Goal: Entertainment & Leisure: Consume media (video, audio)

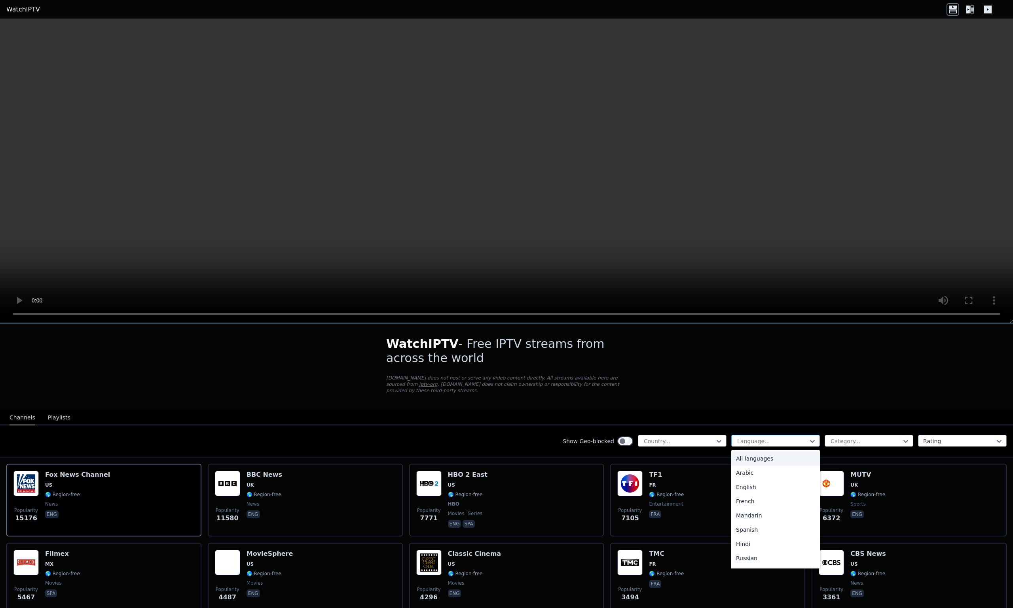
click at [786, 437] on div at bounding box center [772, 441] width 72 height 8
click at [695, 435] on div "Country..." at bounding box center [682, 441] width 89 height 12
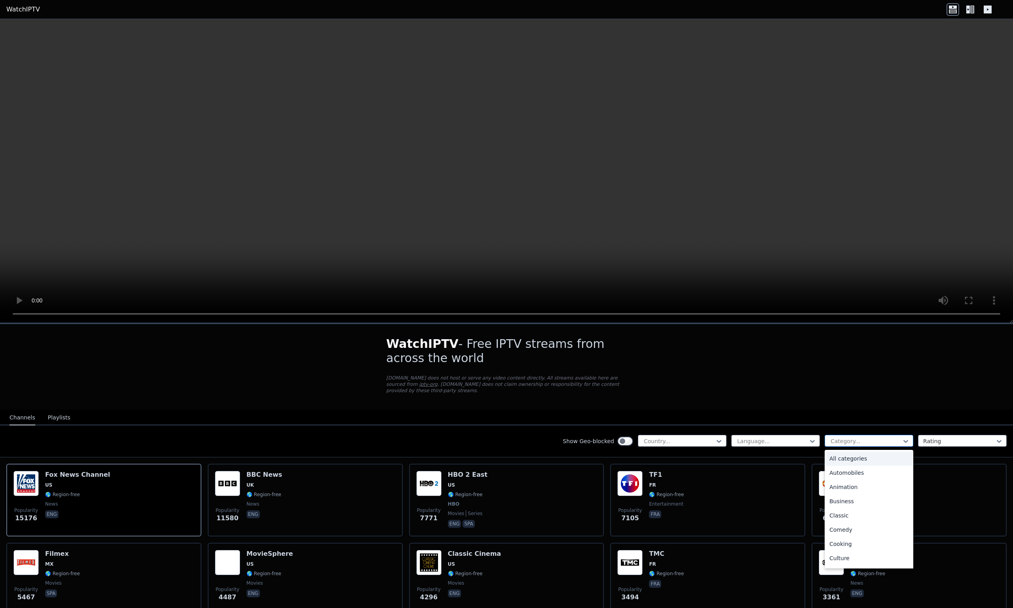
click at [841, 435] on div "Category..." at bounding box center [868, 441] width 89 height 12
click at [849, 526] on div "Sports" at bounding box center [868, 531] width 89 height 14
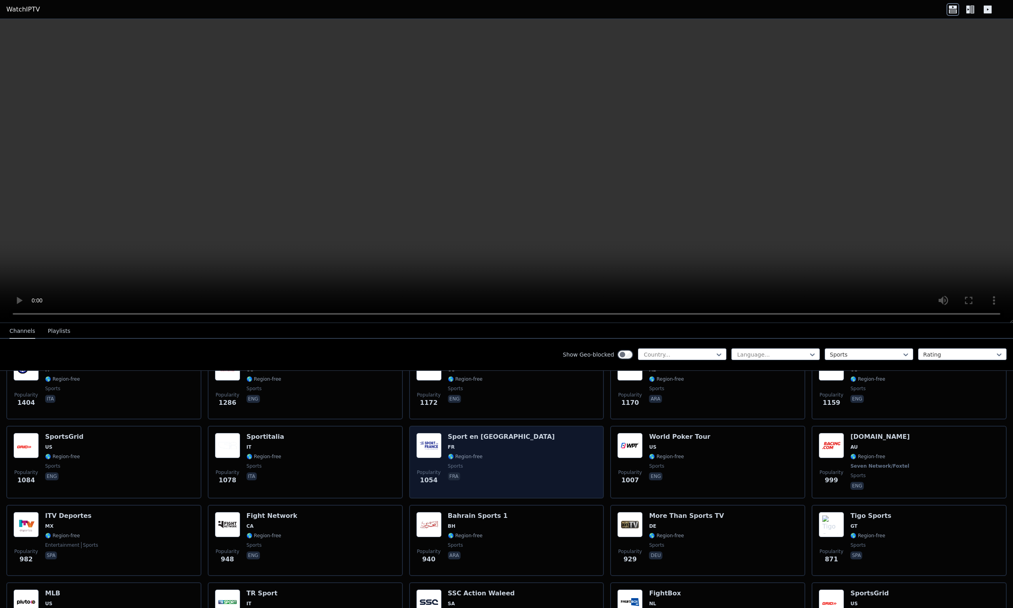
scroll to position [277, 0]
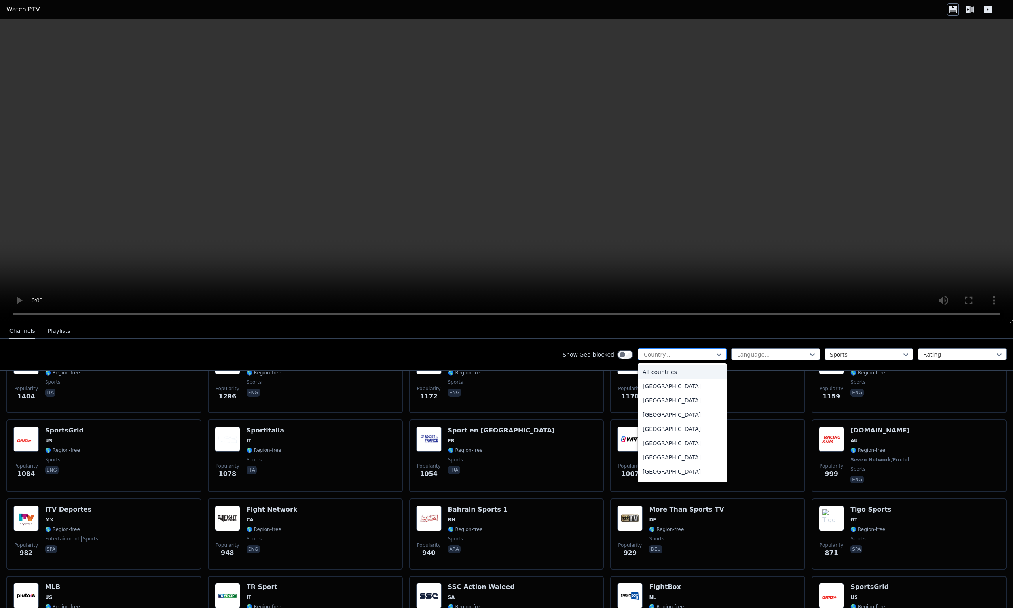
click at [683, 358] on div at bounding box center [679, 355] width 72 height 8
click at [676, 451] on div "[GEOGRAPHIC_DATA]" at bounding box center [682, 450] width 89 height 14
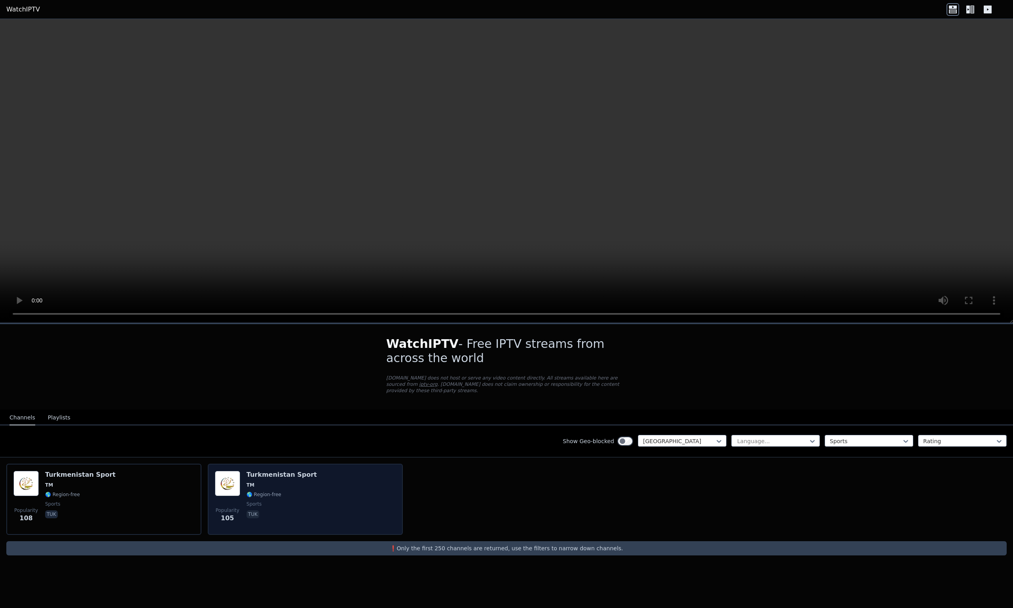
click at [295, 483] on div "Turkmenistan Sport TM 🌎 Region-free sports tuk" at bounding box center [281, 499] width 70 height 57
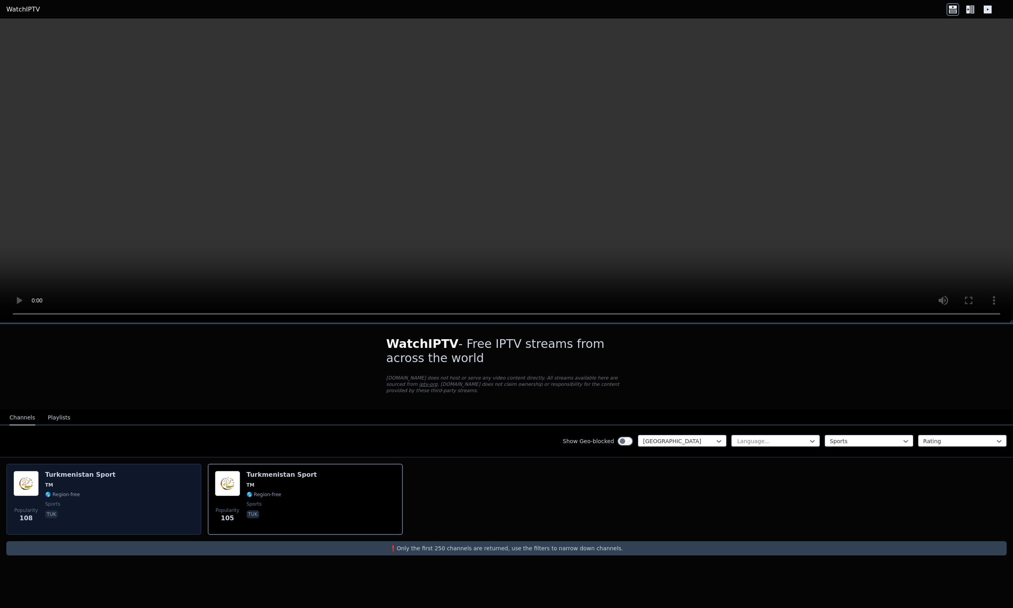
click at [139, 491] on div "Popularity 108 Turkmenistan Sport TM 🌎 Region-free sports tuk" at bounding box center [103, 499] width 181 height 57
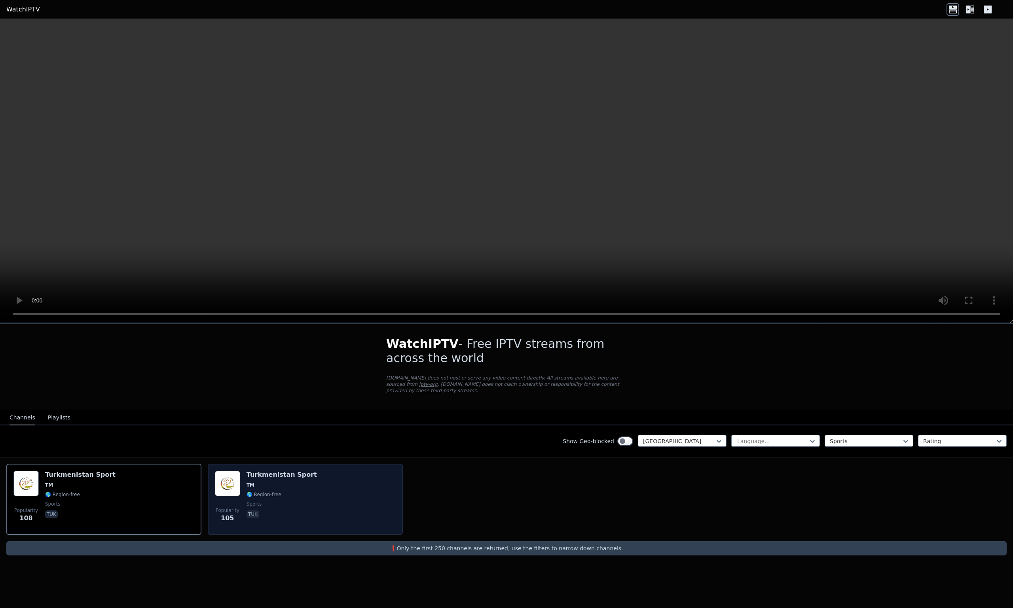
click at [294, 501] on span "sports" at bounding box center [281, 504] width 70 height 6
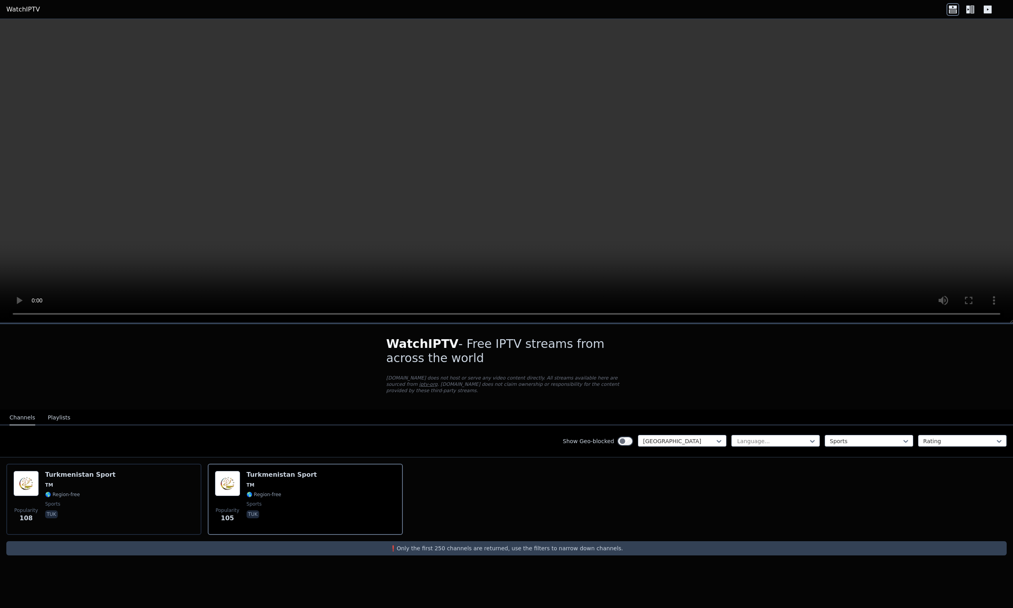
click at [234, 256] on video at bounding box center [506, 171] width 1013 height 304
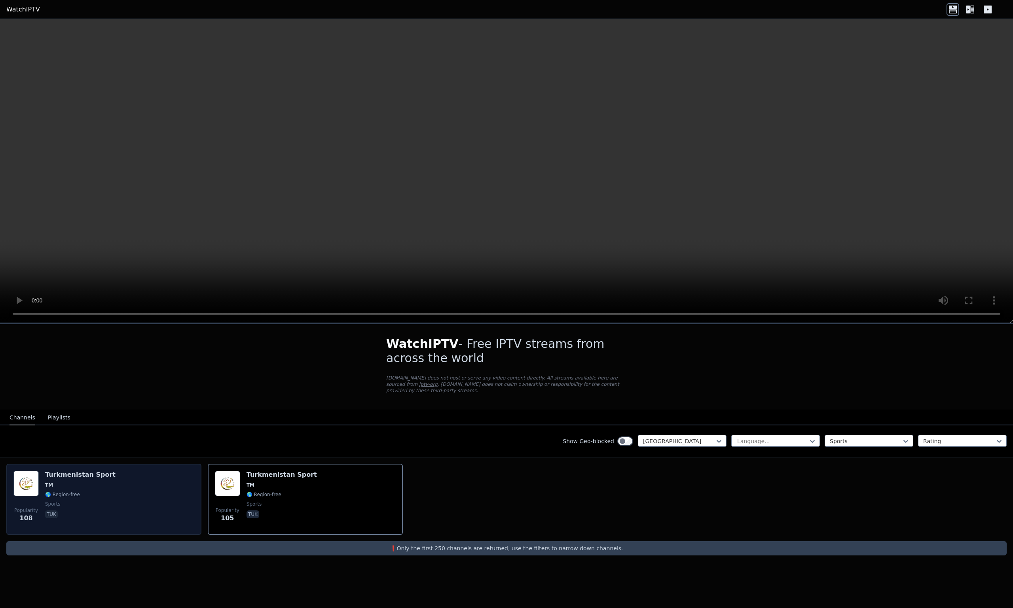
click at [160, 473] on div "Popularity 108 Turkmenistan Sport TM 🌎 Region-free sports tuk" at bounding box center [103, 499] width 181 height 57
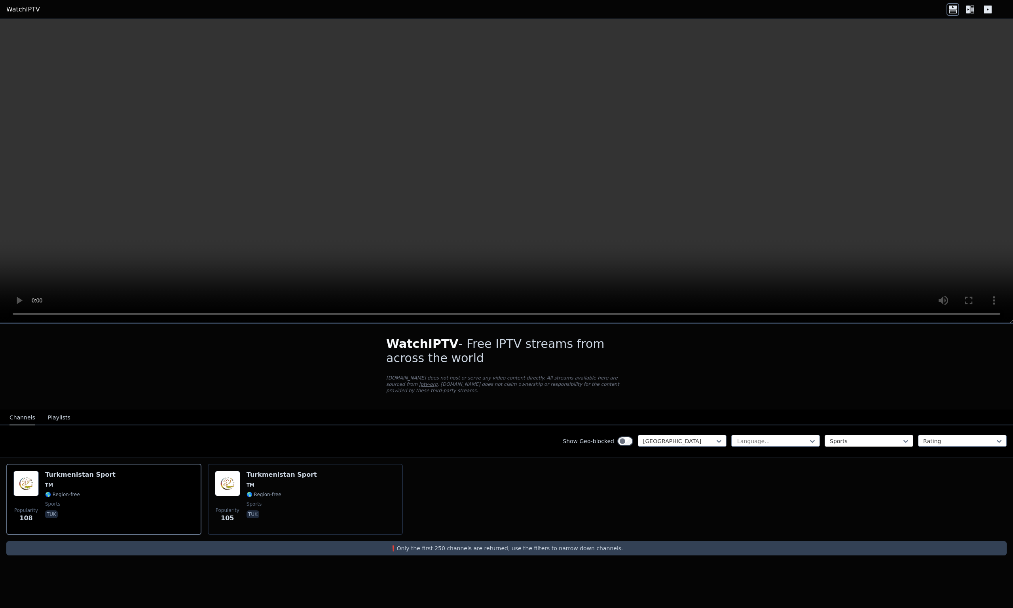
click at [856, 437] on div at bounding box center [865, 441] width 72 height 8
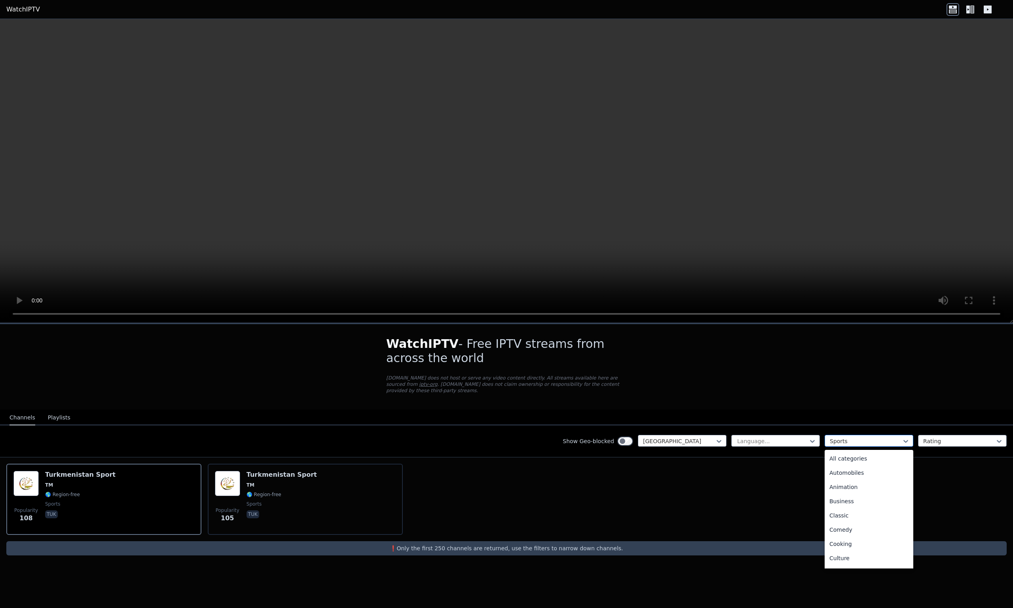
scroll to position [244, 0]
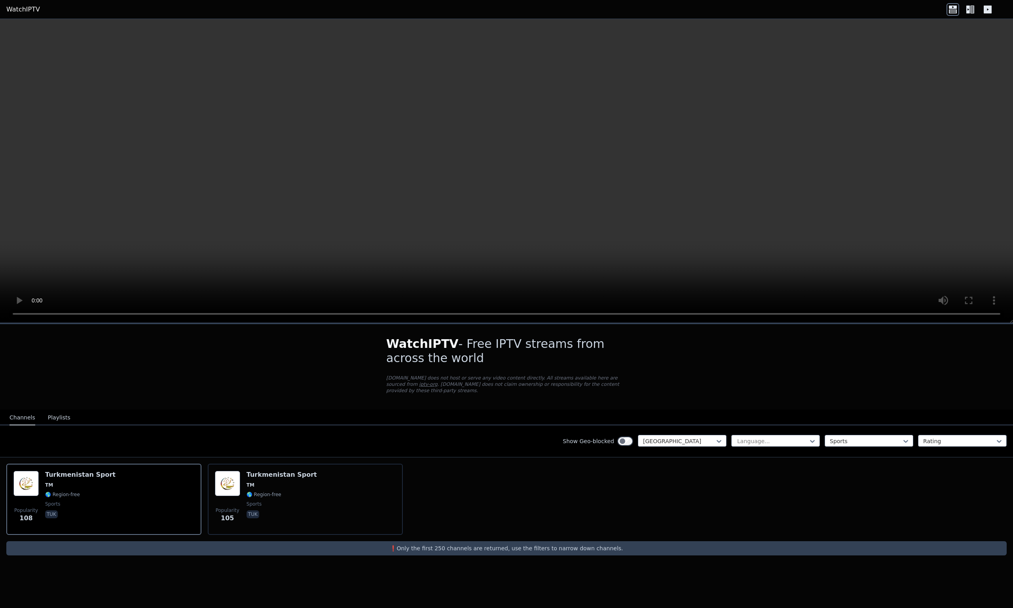
drag, startPoint x: 973, startPoint y: 475, endPoint x: 910, endPoint y: 456, distance: 66.1
click at [972, 475] on div "Popularity 108 [GEOGRAPHIC_DATA] Sport TM 🌎 Region-free sports tuk Popularity 1…" at bounding box center [506, 500] width 1013 height 84
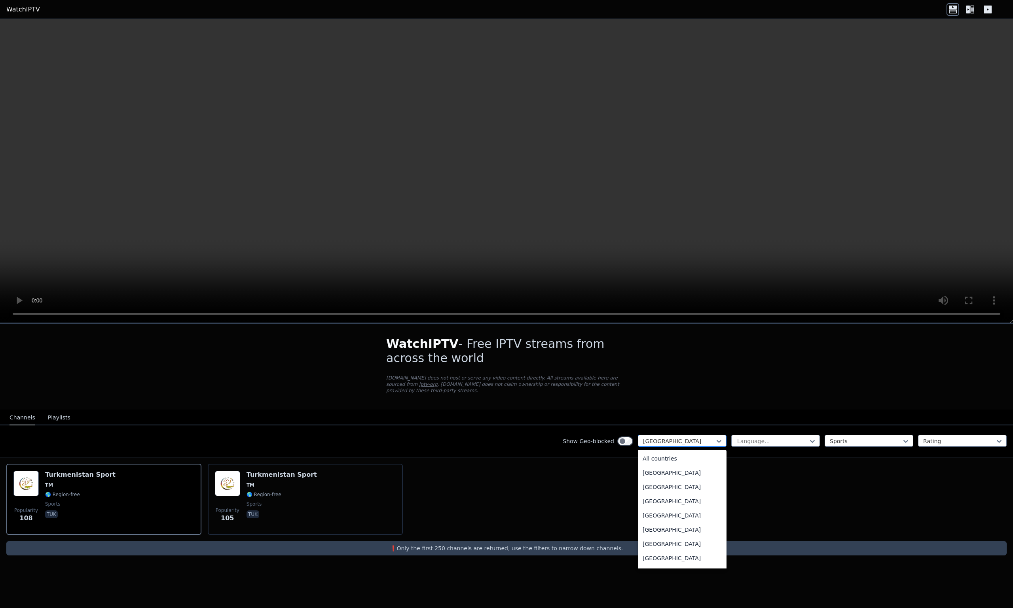
click at [690, 437] on div at bounding box center [679, 441] width 72 height 8
click at [694, 530] on div "[GEOGRAPHIC_DATA]" at bounding box center [682, 535] width 89 height 14
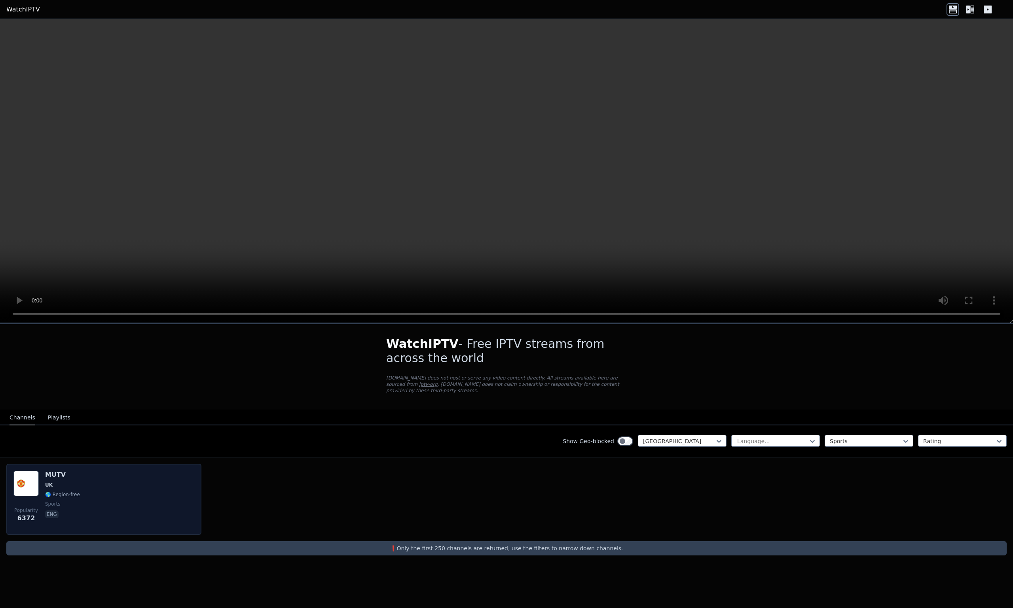
click at [146, 487] on div "Popularity 6372 MUTV [GEOGRAPHIC_DATA] 🌎 Region-free sports eng" at bounding box center [103, 499] width 181 height 57
